Goal: Navigation & Orientation: Find specific page/section

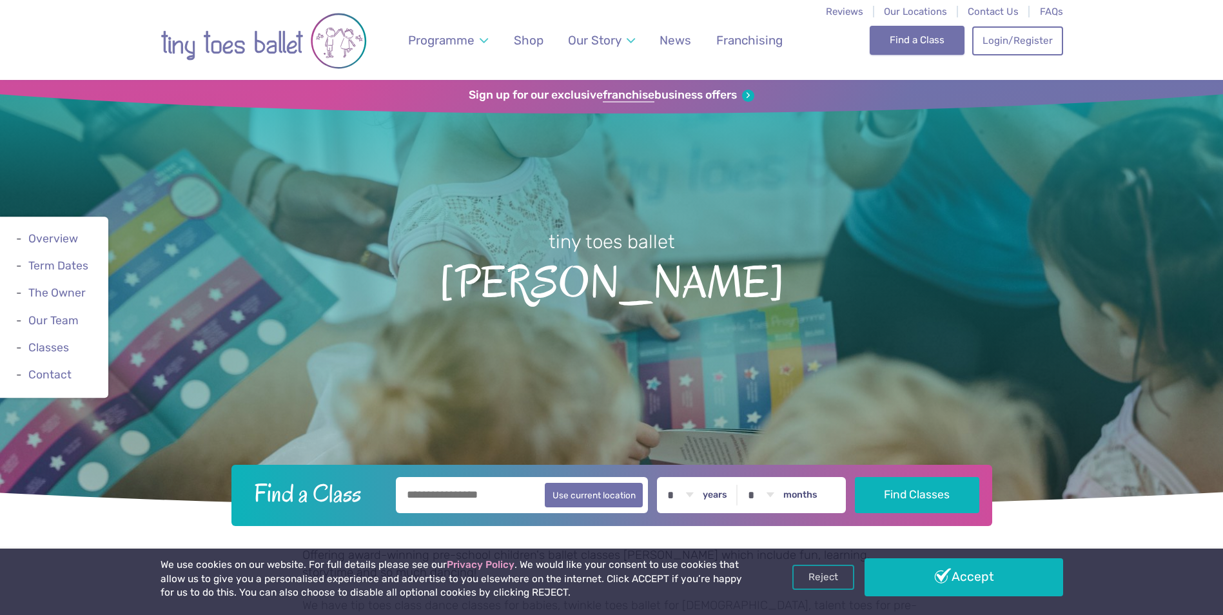
click at [899, 46] on link "Find a Class" at bounding box center [917, 40] width 95 height 28
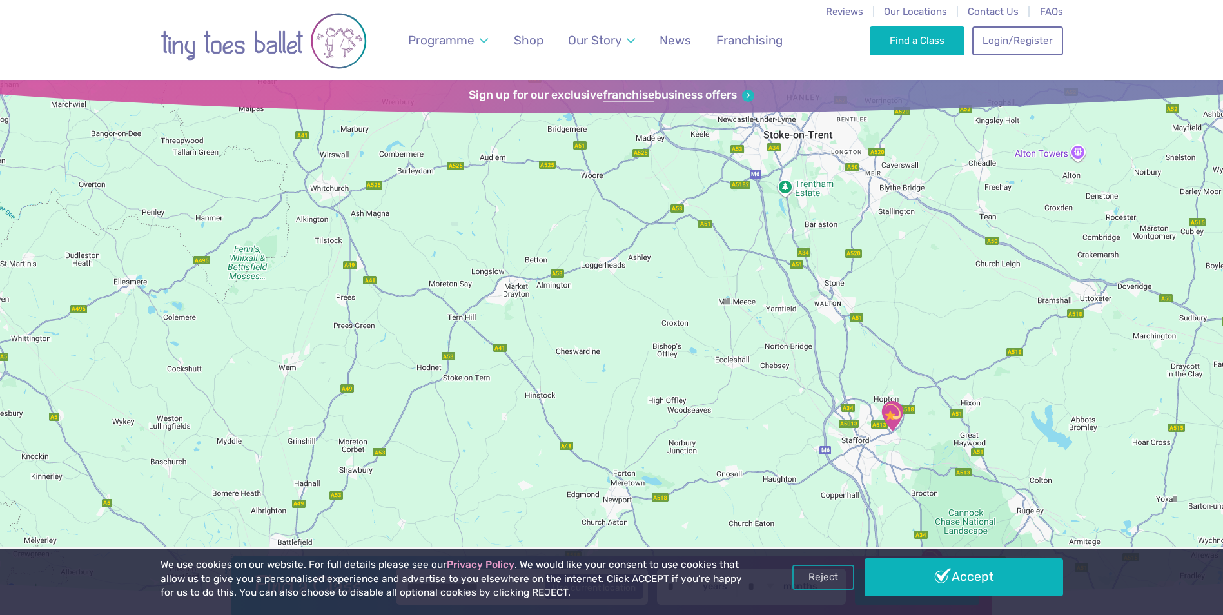
drag, startPoint x: 667, startPoint y: 226, endPoint x: 512, endPoint y: 135, distance: 179.4
click at [512, 135] on div at bounding box center [611, 339] width 1223 height 518
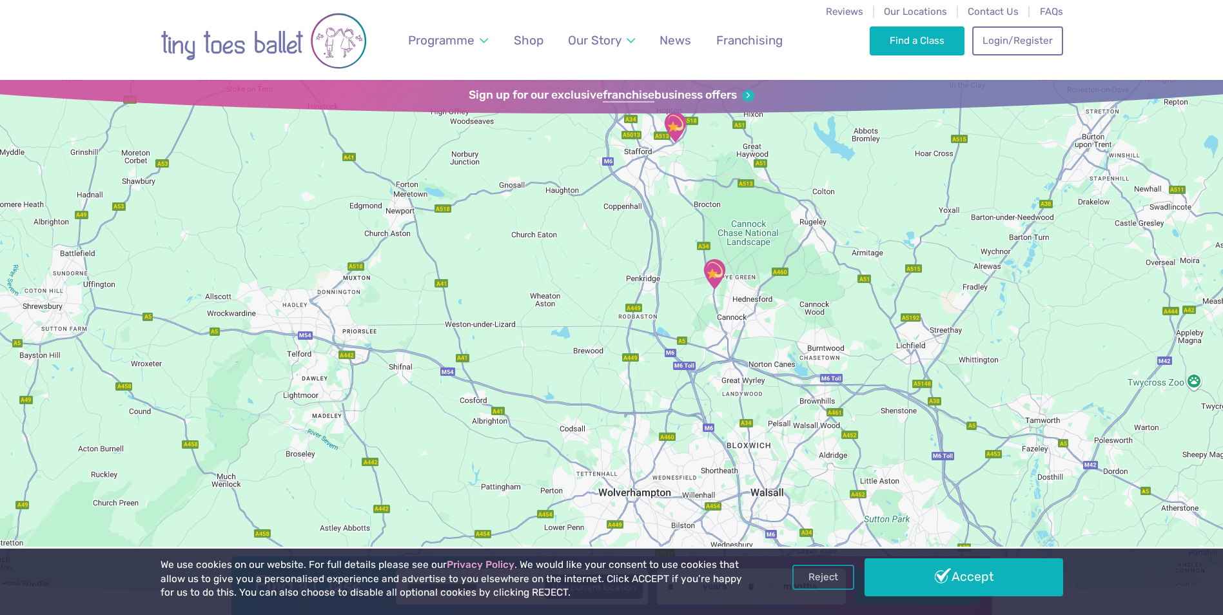
drag, startPoint x: 788, startPoint y: 396, endPoint x: 569, endPoint y: 107, distance: 362.6
click at [569, 107] on div "Find a Class ← Move left → Move right ↑ Move up ↓ Move down + Zoom in - Zoom ou…" at bounding box center [611, 339] width 1223 height 518
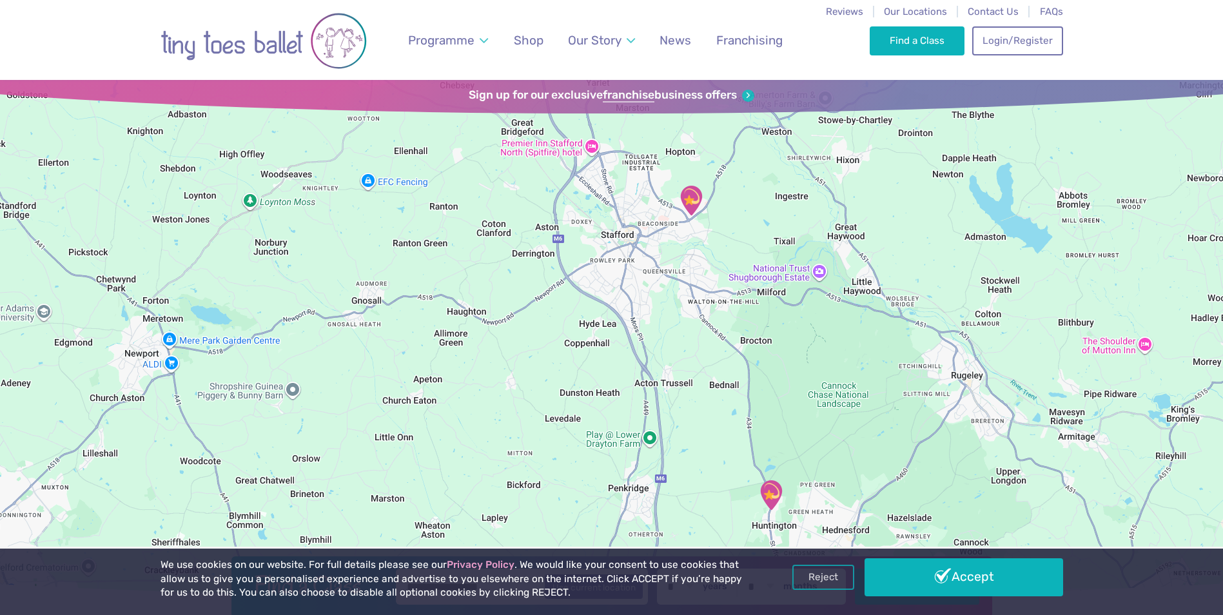
drag, startPoint x: 672, startPoint y: 239, endPoint x: 683, endPoint y: 422, distance: 183.4
click at [683, 422] on div at bounding box center [611, 339] width 1223 height 518
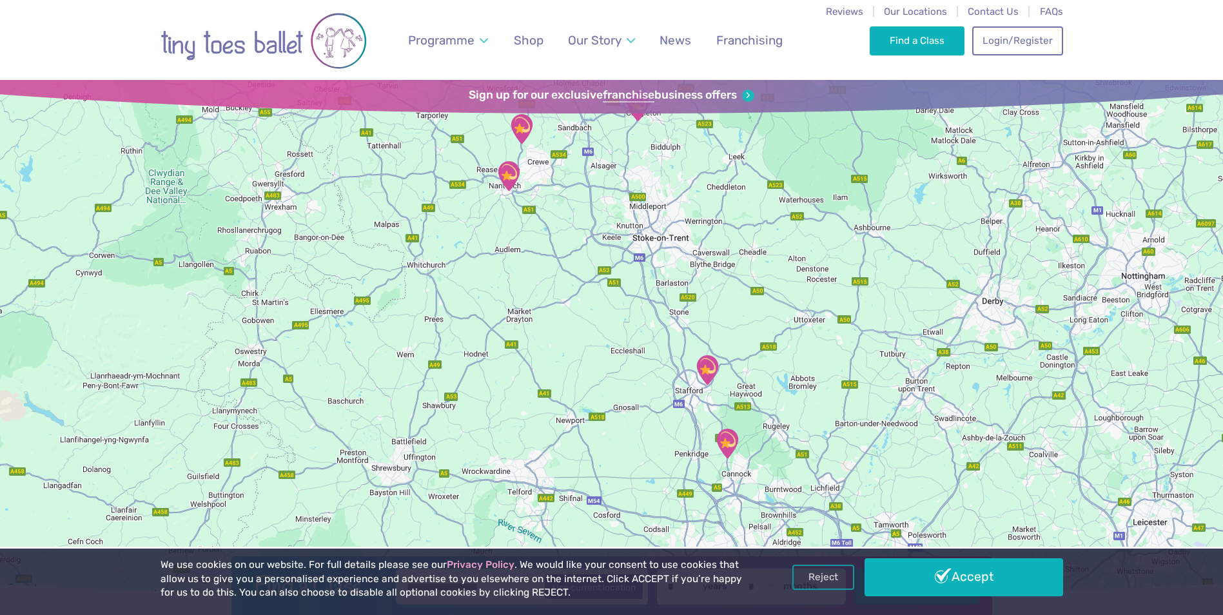
drag, startPoint x: 597, startPoint y: 274, endPoint x: 674, endPoint y: 355, distance: 111.7
click at [623, 427] on div at bounding box center [611, 339] width 1223 height 518
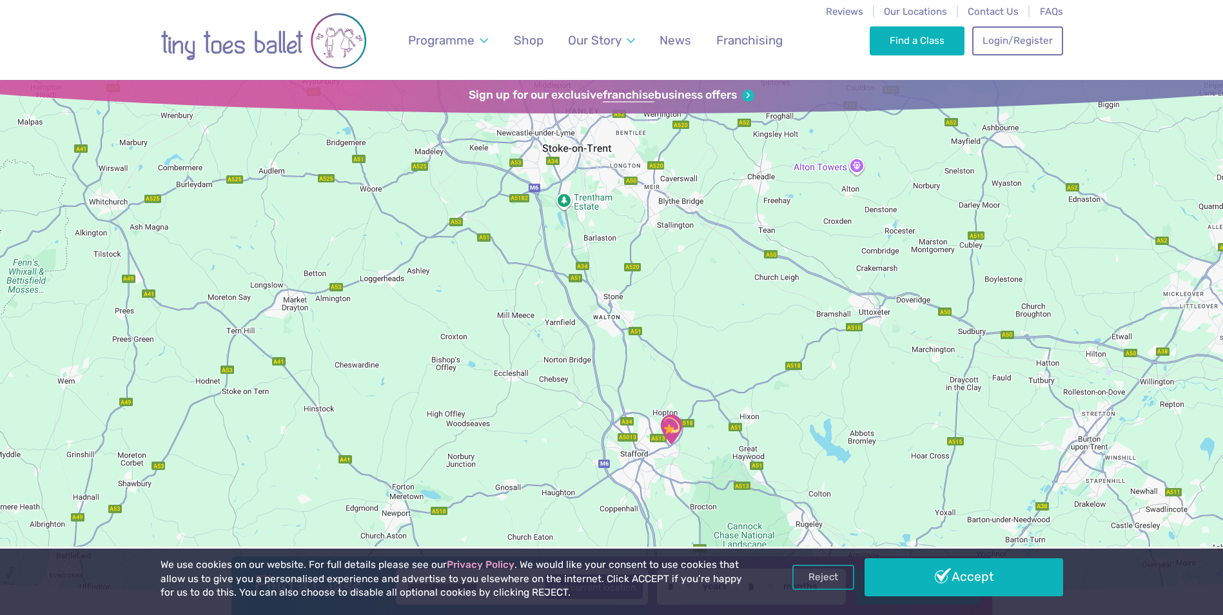
drag, startPoint x: 664, startPoint y: 268, endPoint x: 513, endPoint y: 155, distance: 188.0
click at [513, 155] on div at bounding box center [611, 339] width 1223 height 518
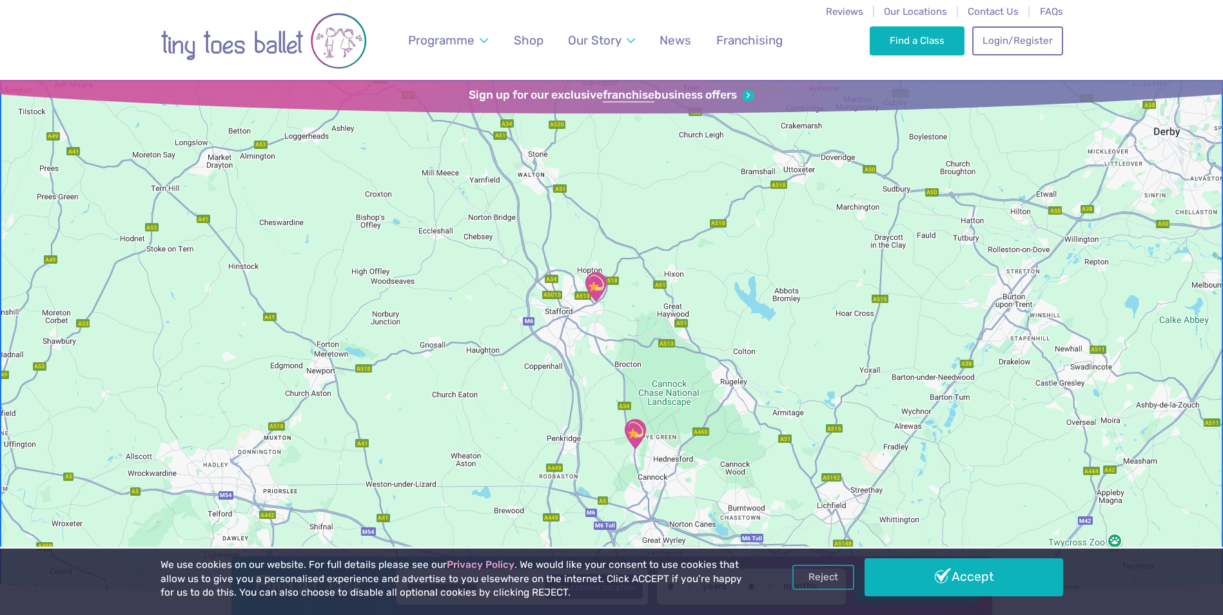
click at [596, 289] on img "Tiny Toes Ballet Dance Studio" at bounding box center [596, 287] width 32 height 32
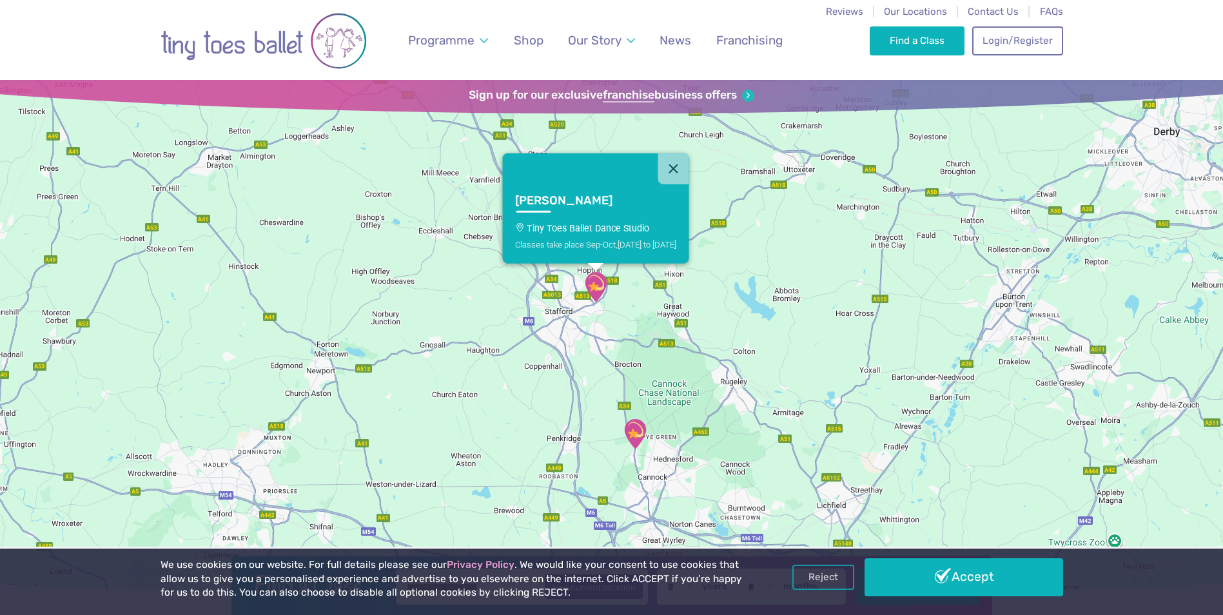
click at [569, 224] on p "Tiny Toes Ballet Dance Studio" at bounding box center [595, 227] width 161 height 10
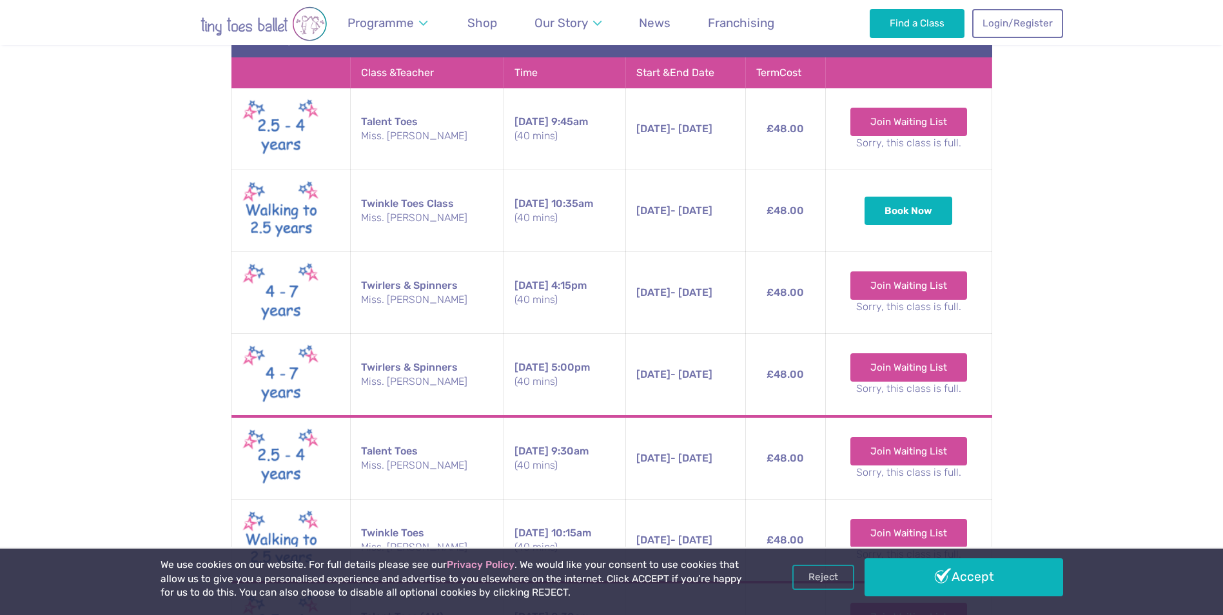
scroll to position [4105, 0]
